Goal: Communication & Community: Participate in discussion

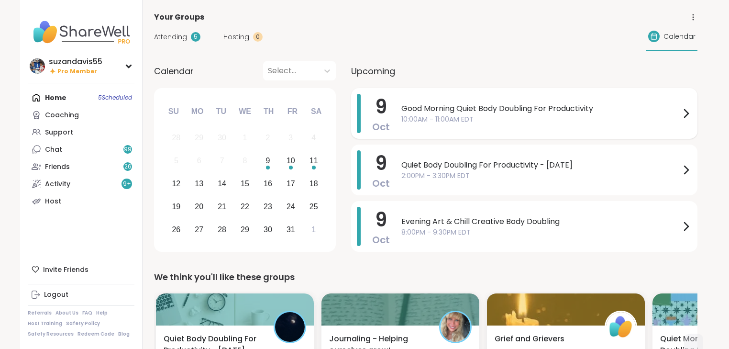
drag, startPoint x: 496, startPoint y: 127, endPoint x: 493, endPoint y: 118, distance: 9.4
click at [493, 118] on span "10:00AM - 11:00AM EDT" at bounding box center [540, 119] width 279 height 10
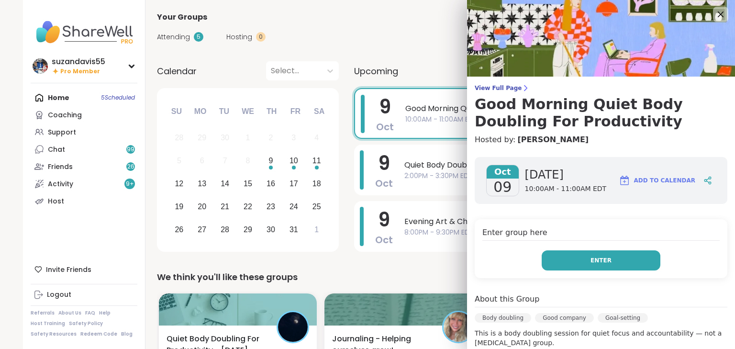
click at [572, 260] on button "Enter" at bounding box center [601, 260] width 119 height 20
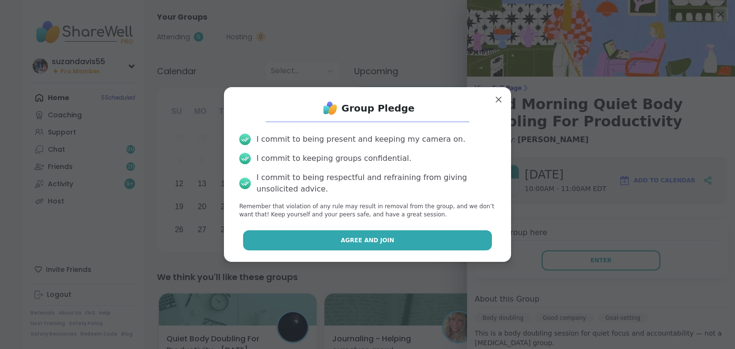
click at [370, 237] on span "Agree and Join" at bounding box center [368, 240] width 54 height 9
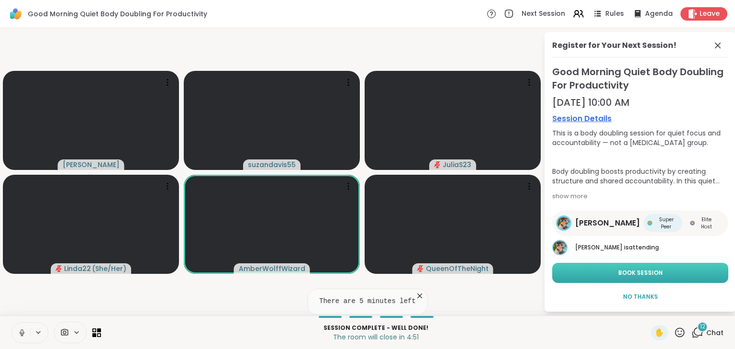
click at [634, 273] on span "Book Session" at bounding box center [640, 272] width 44 height 9
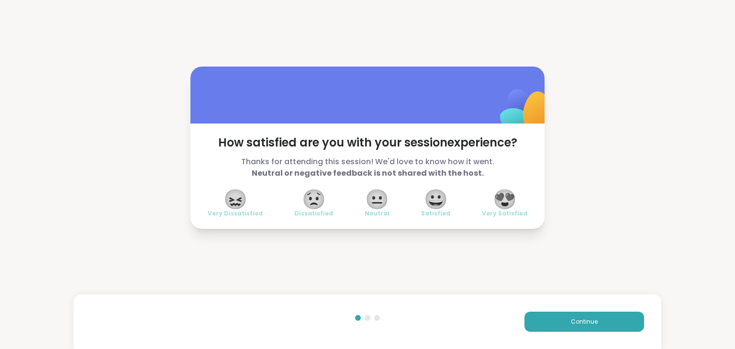
click at [501, 191] on span "😍" at bounding box center [505, 198] width 24 height 17
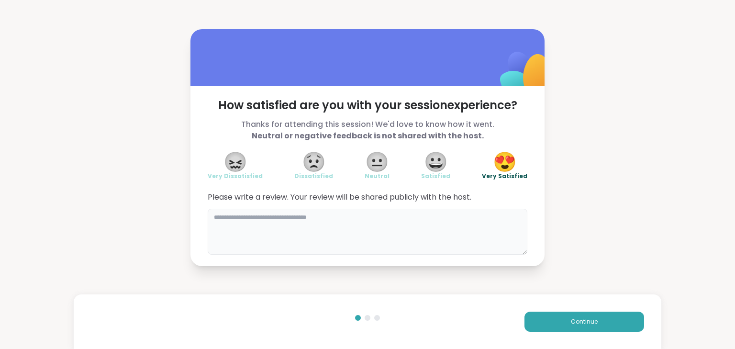
click at [392, 228] on textarea at bounding box center [368, 232] width 320 height 46
type textarea "**********"
click at [576, 320] on span "Continue" at bounding box center [584, 321] width 27 height 9
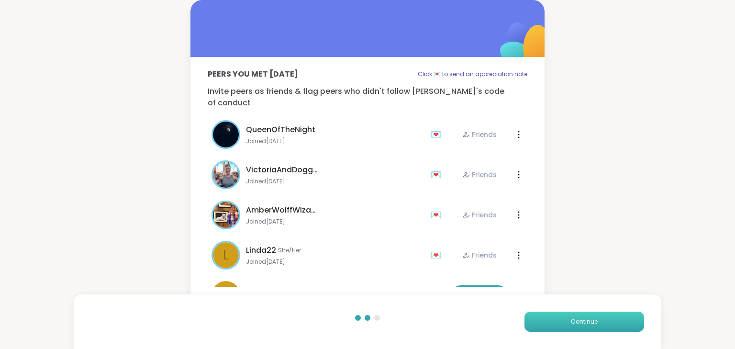
click at [581, 325] on span "Continue" at bounding box center [584, 321] width 27 height 9
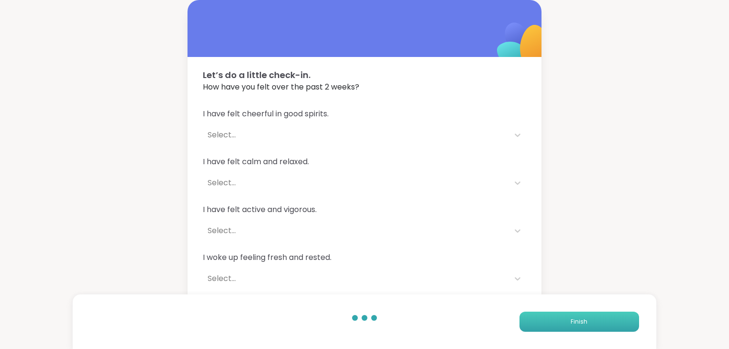
click at [583, 325] on span "Finish" at bounding box center [579, 321] width 17 height 9
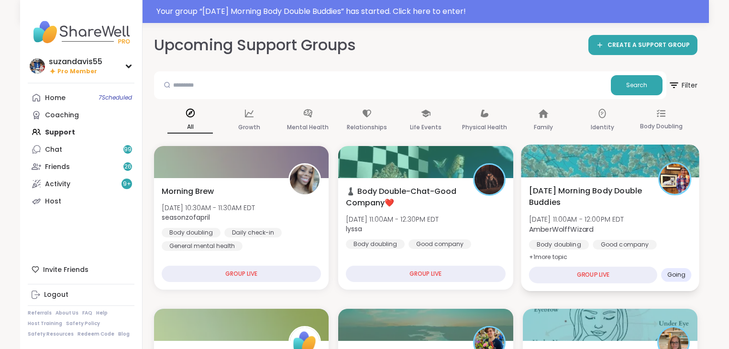
click at [618, 232] on span "AmberWolffWizard" at bounding box center [576, 229] width 95 height 10
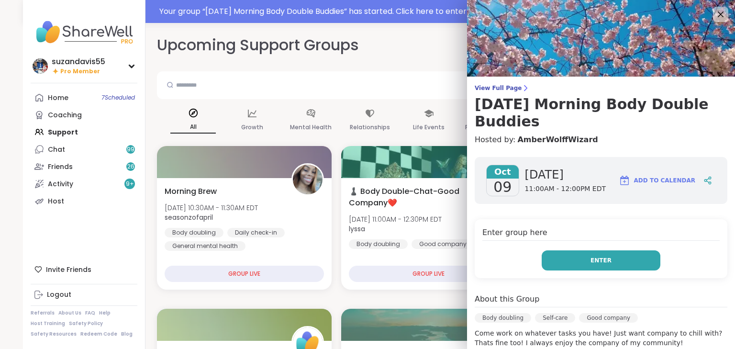
click at [609, 262] on button "Enter" at bounding box center [601, 260] width 119 height 20
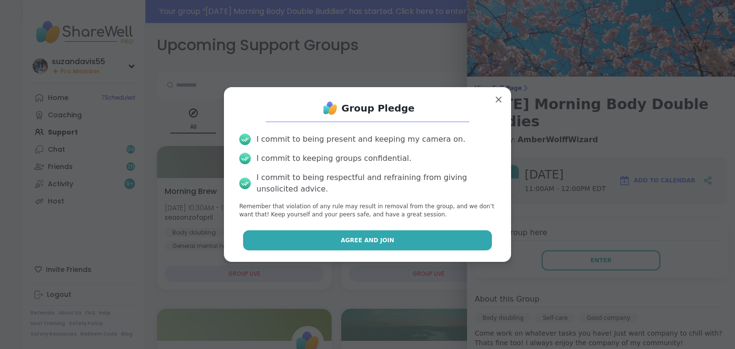
click at [422, 243] on button "Agree and Join" at bounding box center [367, 240] width 249 height 20
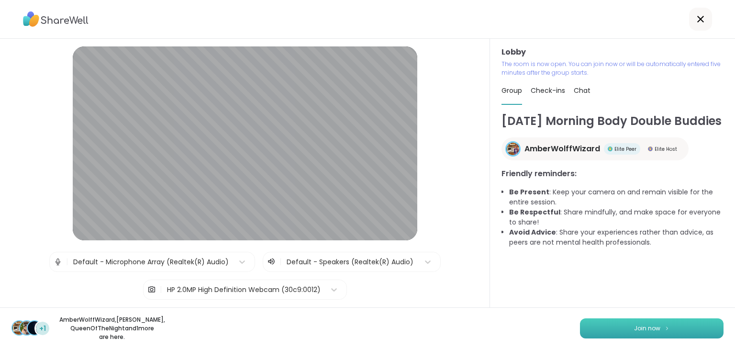
click at [649, 324] on span "Join now" at bounding box center [647, 328] width 26 height 9
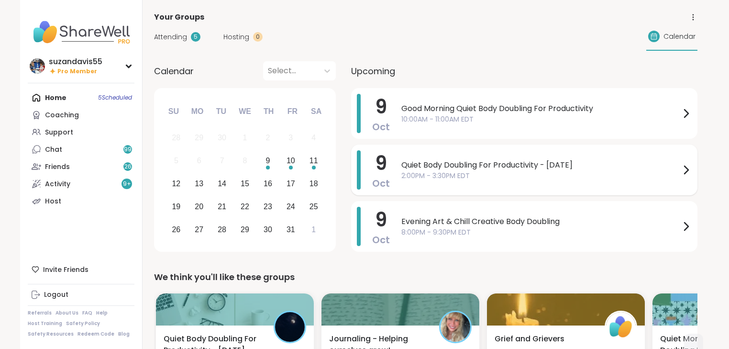
click at [452, 172] on span "2:00PM - 3:30PM EDT" at bounding box center [540, 176] width 279 height 10
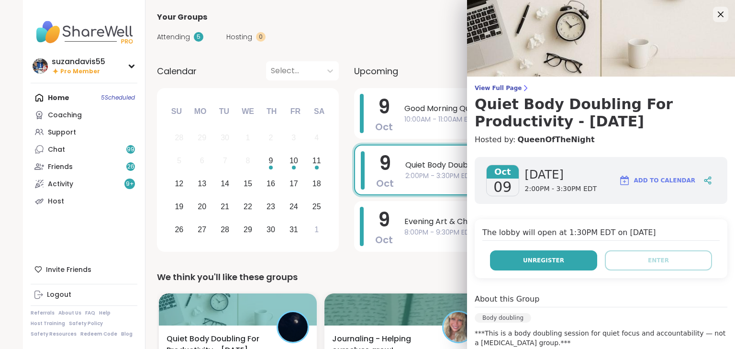
click at [523, 259] on span "Unregister" at bounding box center [543, 260] width 41 height 9
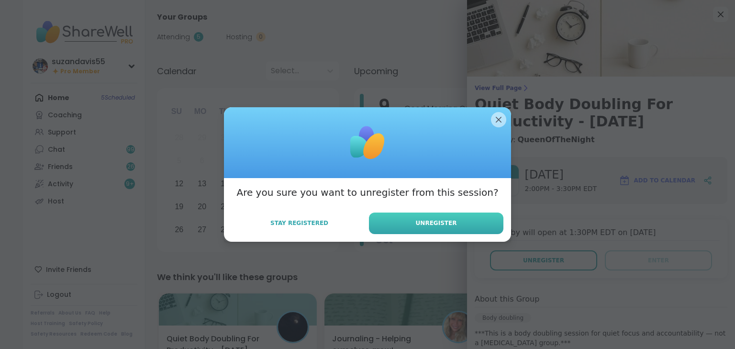
click at [453, 220] on button "Unregister" at bounding box center [436, 223] width 134 height 22
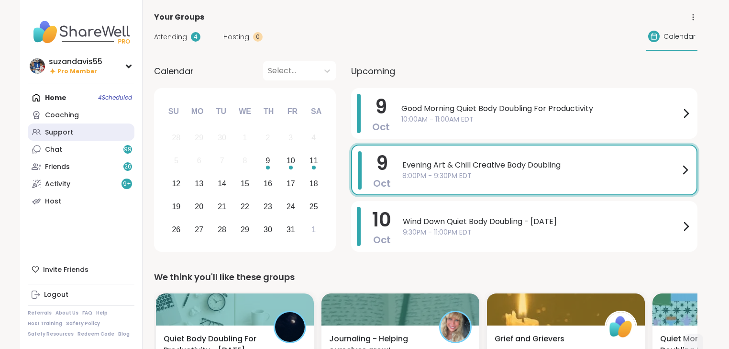
click at [65, 133] on div "Support" at bounding box center [59, 133] width 28 height 10
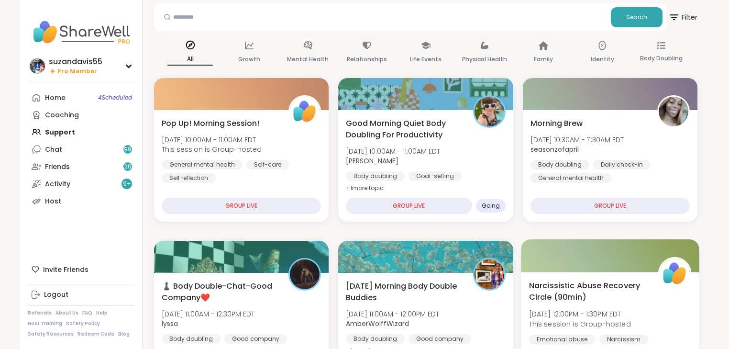
scroll to position [230, 0]
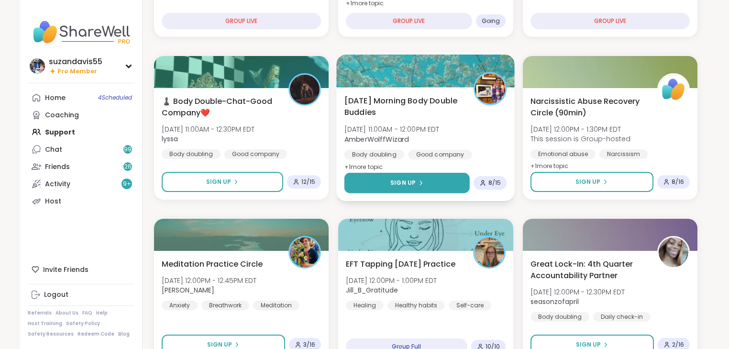
click at [426, 180] on button "Sign Up" at bounding box center [406, 183] width 125 height 21
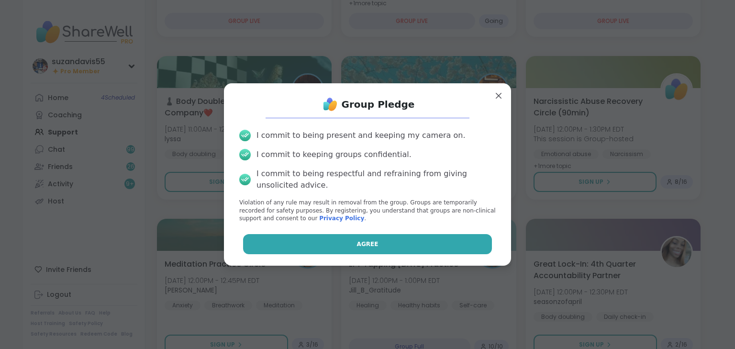
click at [381, 245] on button "Agree" at bounding box center [367, 244] width 249 height 20
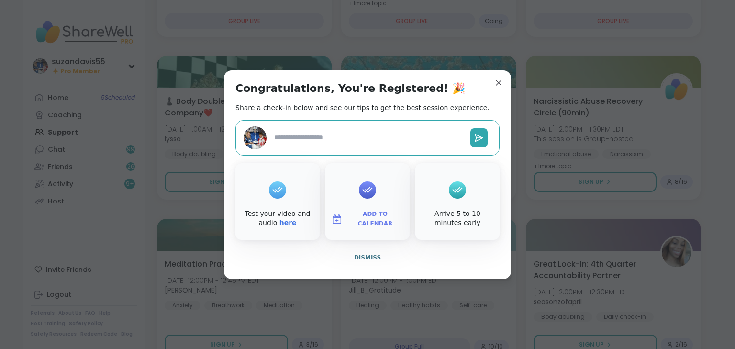
click at [376, 218] on span "Add to Calendar" at bounding box center [374, 219] width 57 height 19
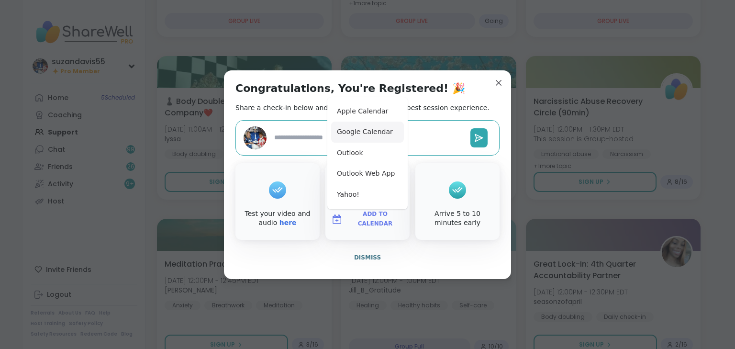
click at [358, 128] on button "Google Calendar" at bounding box center [367, 132] width 73 height 21
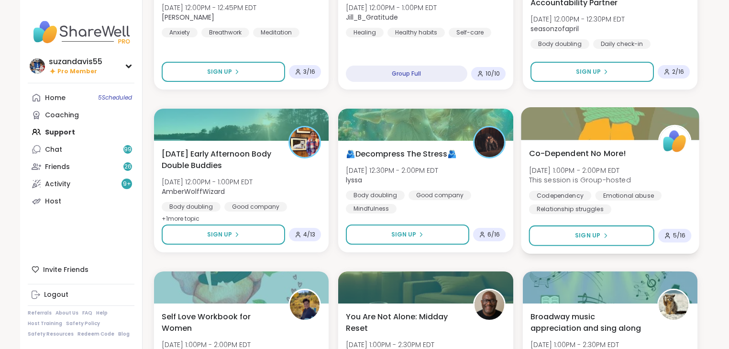
scroll to position [459, 0]
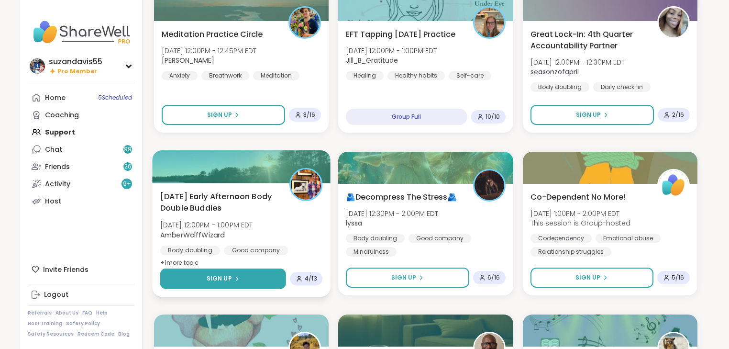
click at [234, 277] on icon at bounding box center [237, 279] width 6 height 6
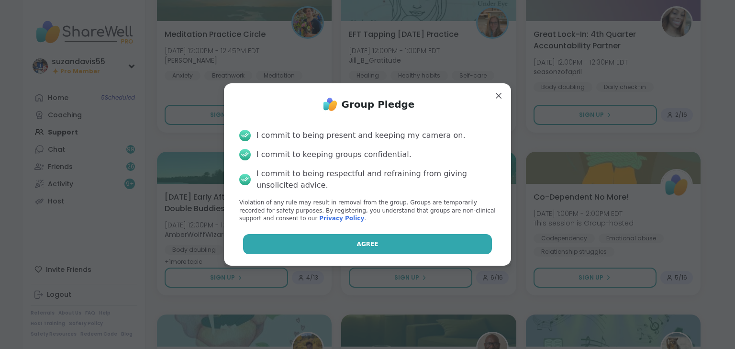
click at [307, 239] on button "Agree" at bounding box center [367, 244] width 249 height 20
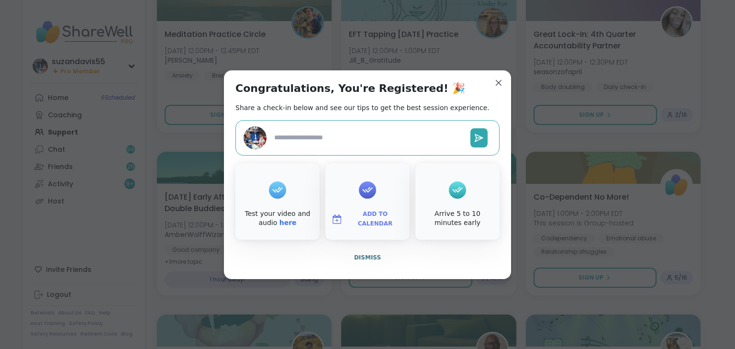
click at [383, 218] on span "Add to Calendar" at bounding box center [374, 219] width 57 height 19
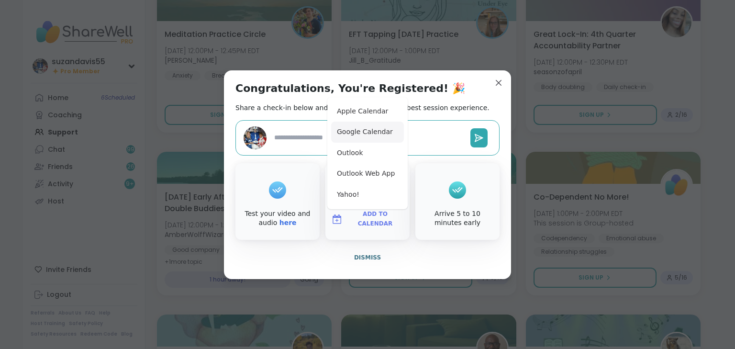
click at [357, 130] on button "Google Calendar" at bounding box center [367, 132] width 73 height 21
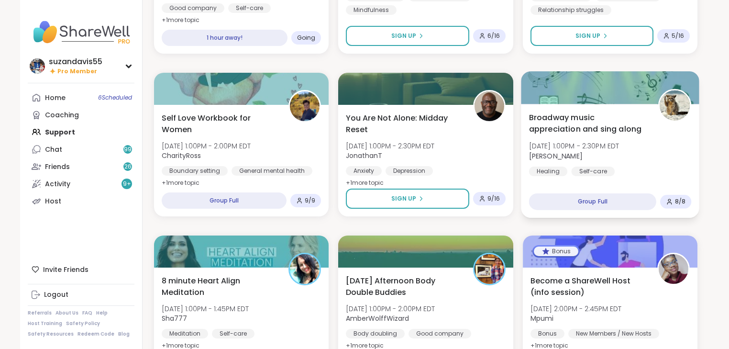
scroll to position [727, 0]
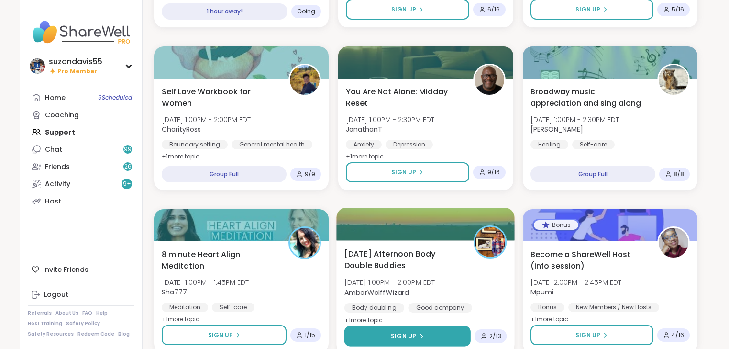
click at [411, 339] on button "Sign Up" at bounding box center [407, 336] width 127 height 21
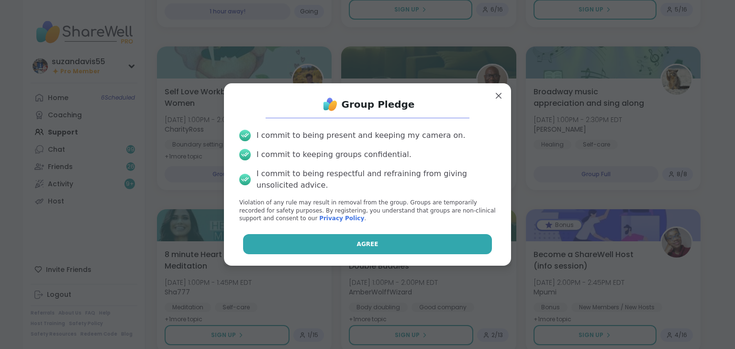
click at [374, 243] on button "Agree" at bounding box center [367, 244] width 249 height 20
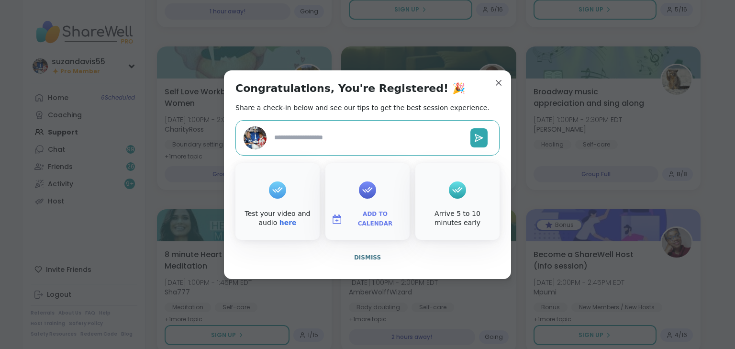
type textarea "*"
click at [365, 218] on span "Add to Calendar" at bounding box center [374, 219] width 57 height 19
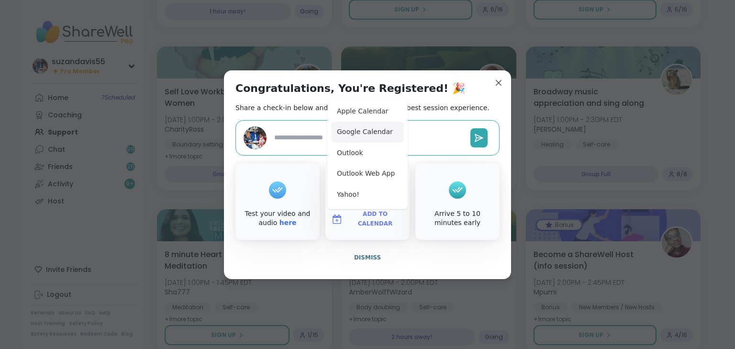
click at [348, 133] on button "Google Calendar" at bounding box center [367, 132] width 73 height 21
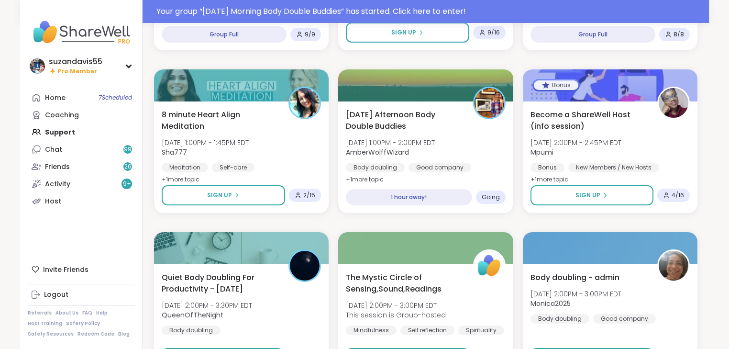
scroll to position [750, 0]
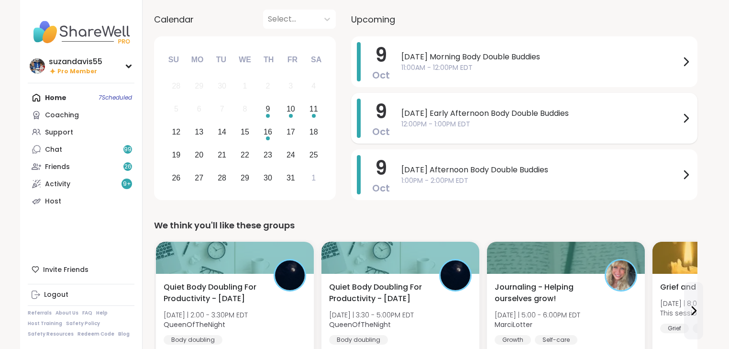
scroll to position [38, 0]
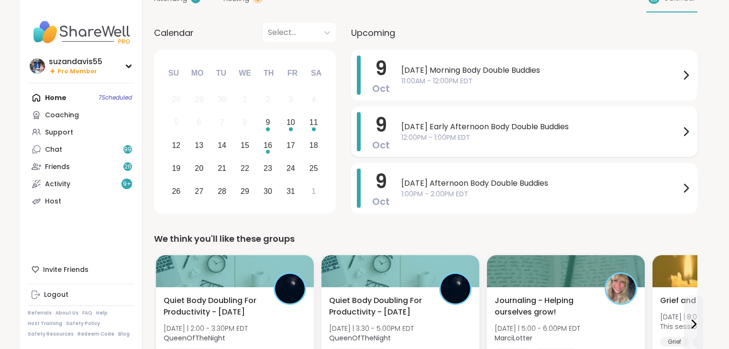
click at [446, 128] on span "[DATE] Early Afternoon Body Double Buddies" at bounding box center [540, 126] width 279 height 11
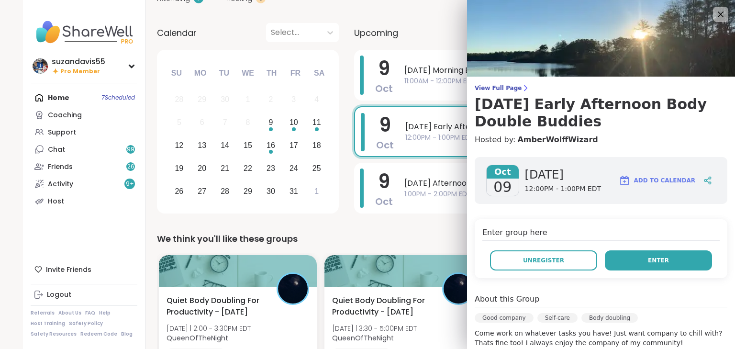
click at [619, 252] on button "Enter" at bounding box center [658, 260] width 107 height 20
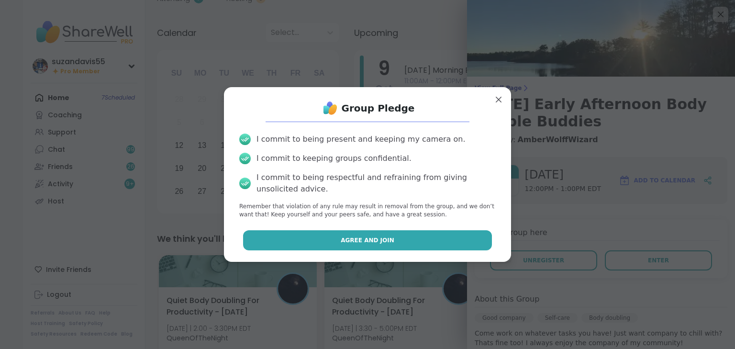
click at [452, 244] on button "Agree and Join" at bounding box center [367, 240] width 249 height 20
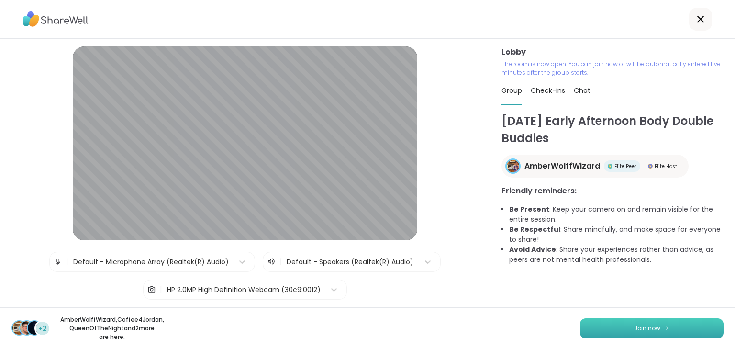
click at [650, 328] on span "Join now" at bounding box center [647, 328] width 26 height 9
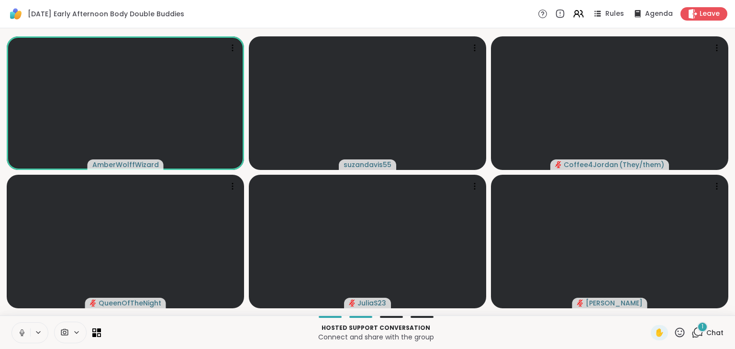
click at [508, 336] on p "Connect and share with the group" at bounding box center [376, 337] width 538 height 10
